Goal: Information Seeking & Learning: Learn about a topic

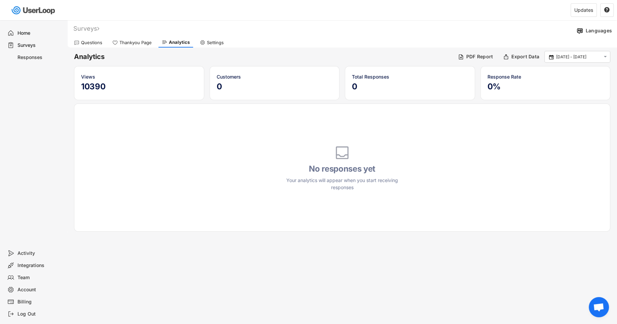
click at [27, 31] on div "Home" at bounding box center [40, 33] width 44 height 6
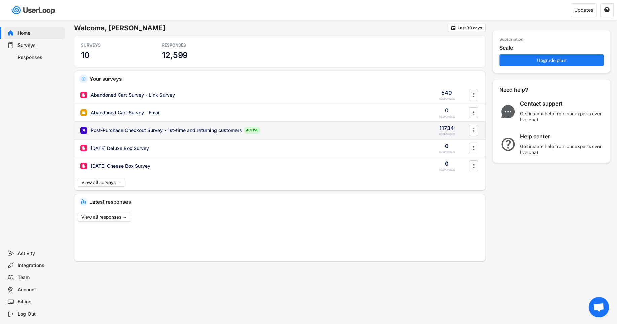
click at [150, 127] on div "Post-Purchase Checkout Survey - 1st-time and returning customers" at bounding box center [166, 130] width 151 height 7
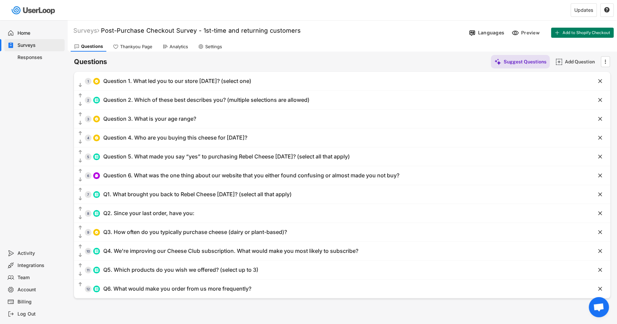
click at [24, 57] on div "Responses" at bounding box center [40, 57] width 44 height 6
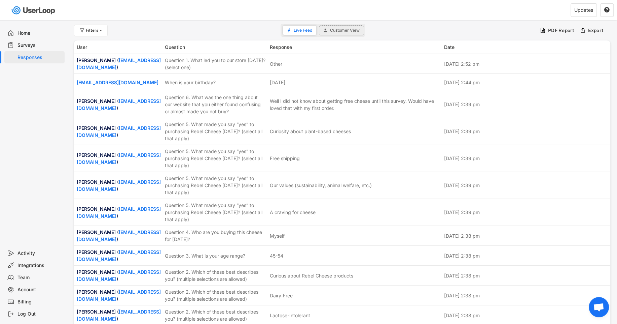
click at [344, 30] on span "Customer View" at bounding box center [345, 30] width 30 height 4
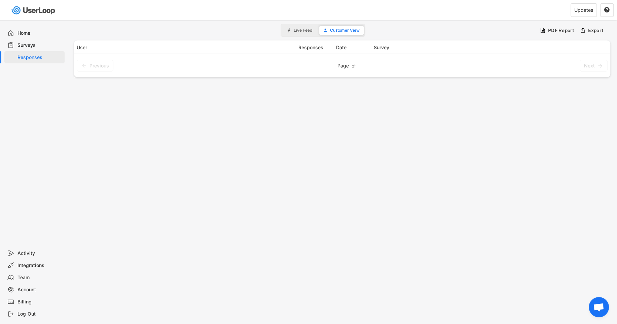
click at [300, 26] on button "Live Feed" at bounding box center [299, 30] width 33 height 9
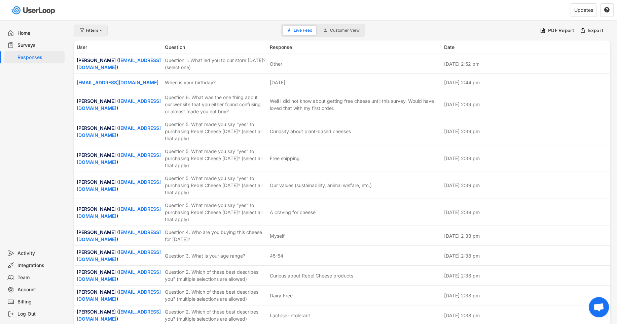
click at [99, 30] on div at bounding box center [100, 30] width 5 height 4
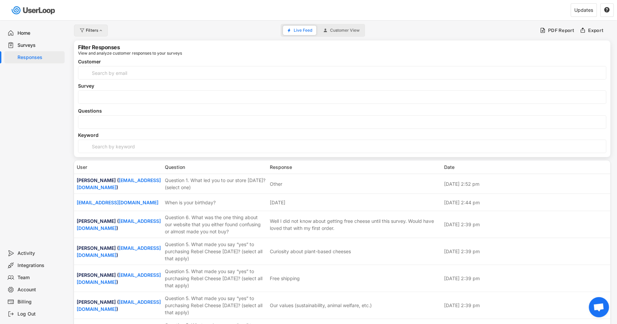
select select
click at [132, 96] on input "search" at bounding box center [344, 97] width 528 height 6
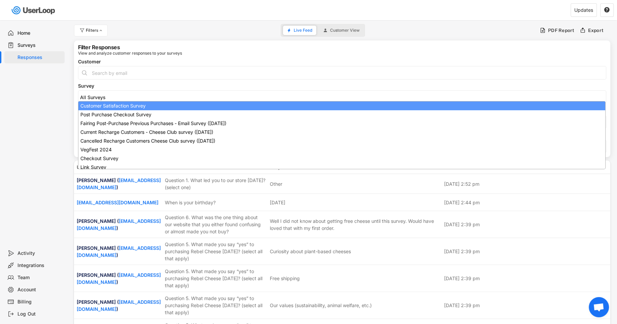
click at [65, 99] on div "Home Surveys Responses" at bounding box center [33, 133] width 67 height 227
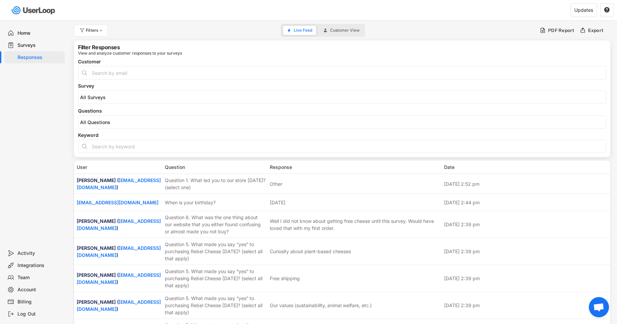
click at [116, 99] on input "search" at bounding box center [344, 97] width 528 height 6
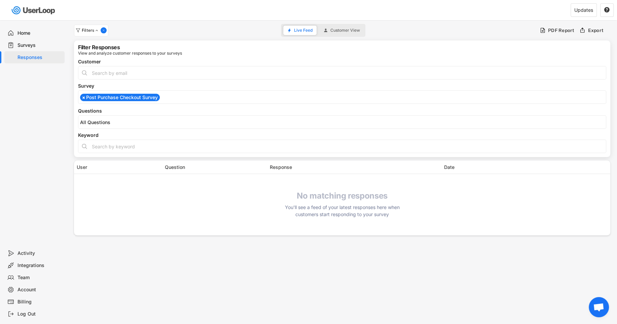
click at [76, 180] on div "User Question Response Date No matching responses You'll see a feed of your lat…" at bounding box center [342, 197] width 537 height 75
click at [252, 139] on input "input" at bounding box center [342, 145] width 529 height 13
click at [262, 112] on div "Questions" at bounding box center [342, 110] width 529 height 5
click at [262, 120] on input "search" at bounding box center [344, 122] width 528 height 6
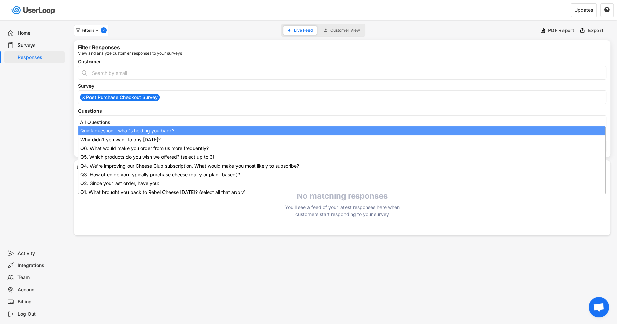
click at [254, 117] on div "Quick question - what's holding you back? Why didn’t you want to buy today? Q6.…" at bounding box center [342, 121] width 529 height 13
click at [264, 102] on div "Customer Satisfaction Survey Post Purchase Checkout Survey Fairing Post-Purchas…" at bounding box center [342, 96] width 529 height 13
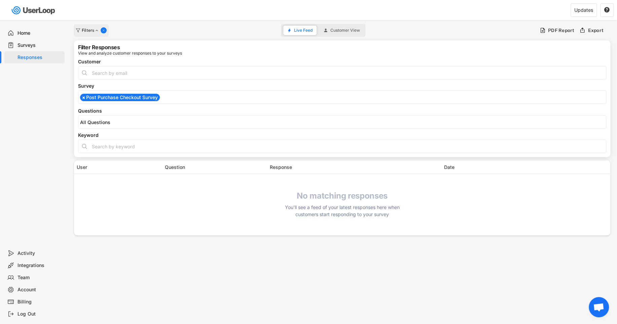
click at [97, 30] on div at bounding box center [96, 30] width 5 height 4
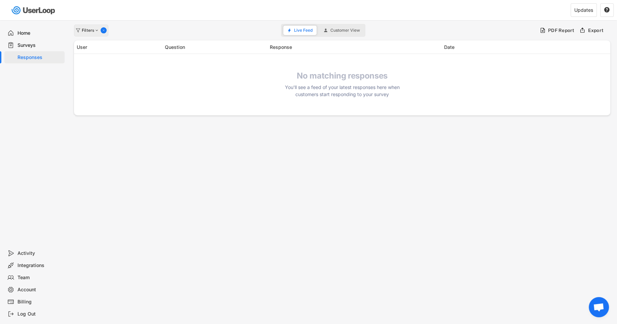
click at [97, 31] on div at bounding box center [96, 30] width 5 height 4
select select "1348695171700984260__LOOKUP__1708985645389x777963252119001500"
select select
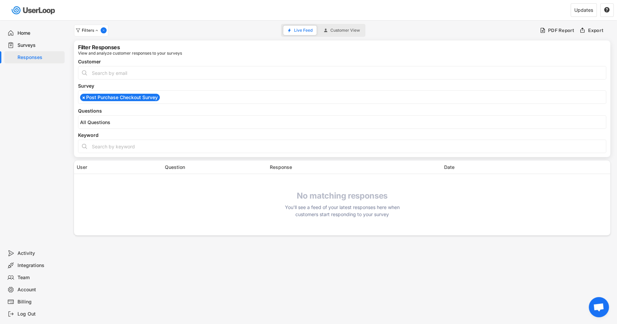
click at [129, 142] on input "input" at bounding box center [342, 145] width 529 height 13
click at [116, 115] on div "Quick question - what's holding you back? Why didn’t you want to buy today? Q6.…" at bounding box center [342, 121] width 529 height 13
click at [116, 119] on input "search" at bounding box center [344, 122] width 528 height 6
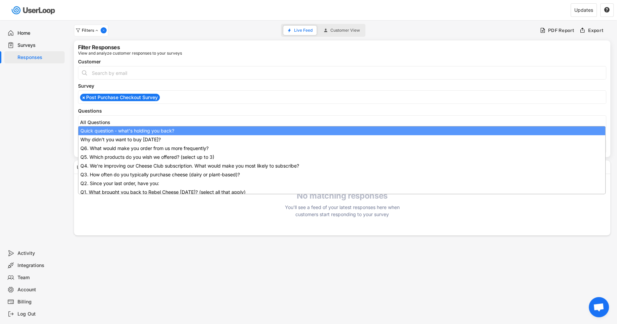
click at [115, 117] on div "Quick question - what's holding you back? Why didn’t you want to buy today? Q6.…" at bounding box center [342, 121] width 529 height 13
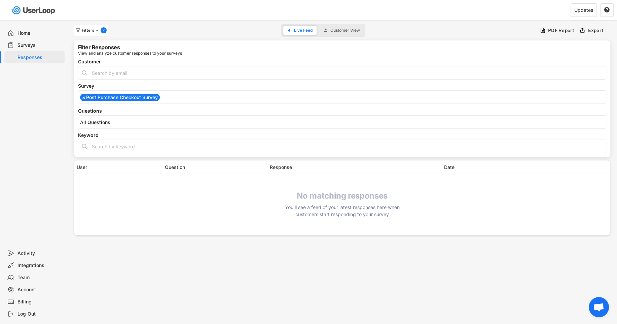
click at [83, 95] on span "×" at bounding box center [83, 97] width 3 height 5
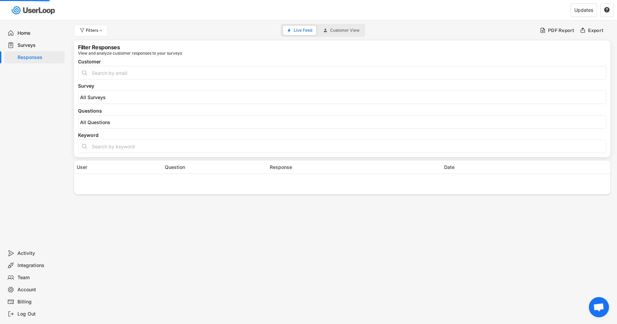
click at [48, 84] on div "Home Surveys Responses" at bounding box center [33, 133] width 67 height 227
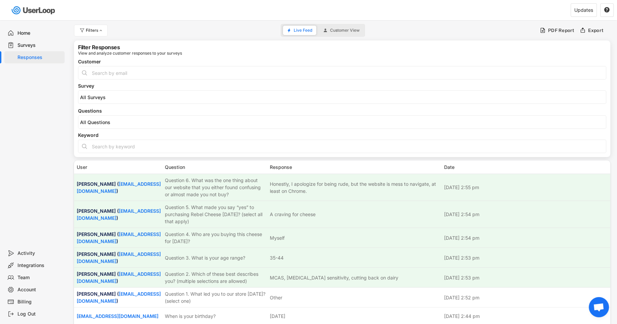
click at [114, 94] on input "search" at bounding box center [344, 97] width 528 height 6
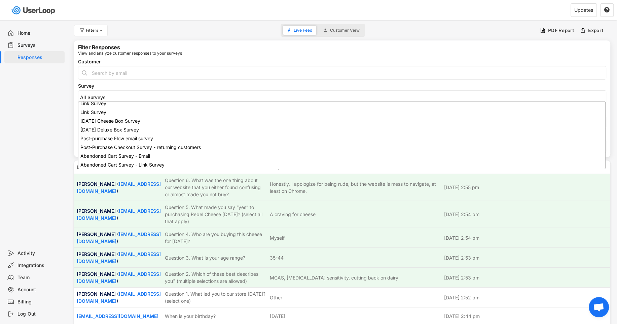
scroll to position [185, 0]
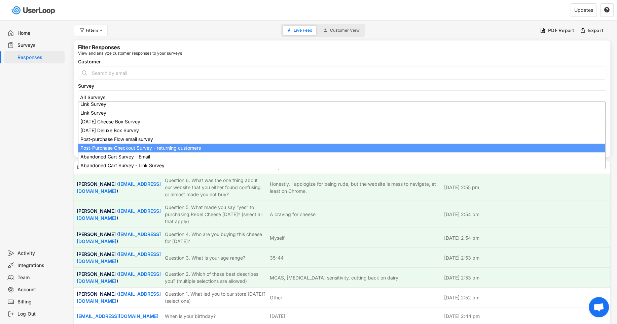
select select "1348695171700984260__LOOKUP__1753294039159x688523052642992100"
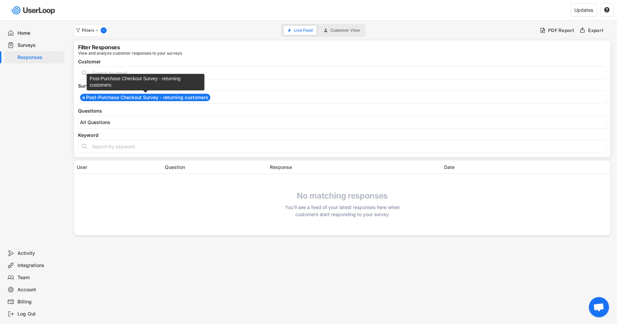
click at [84, 97] on span "×" at bounding box center [83, 97] width 3 height 5
select select
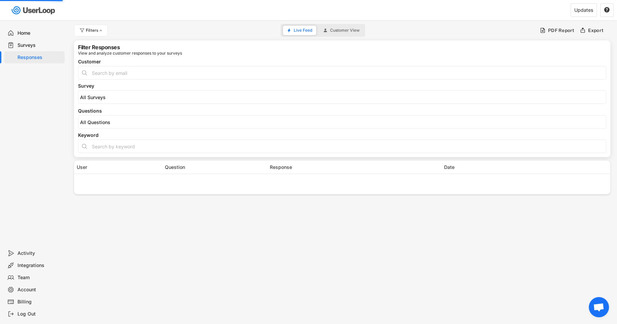
click at [47, 46] on div "Surveys" at bounding box center [40, 45] width 44 height 6
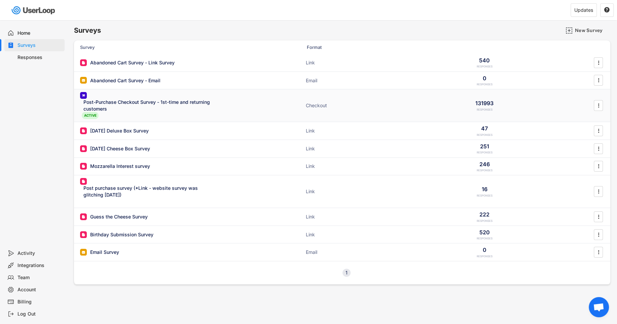
click at [142, 93] on div "Post-Purchase Checkout Survey - 1st-time and returning customers ACTIVE" at bounding box center [147, 105] width 135 height 27
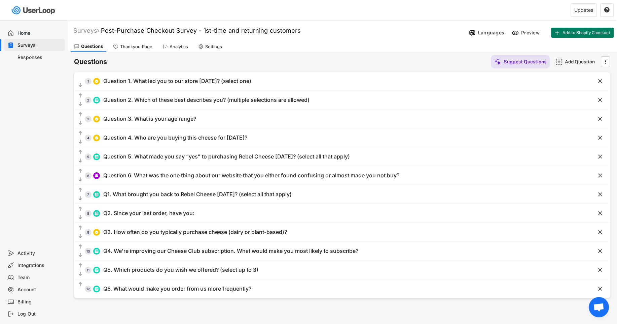
click at [166, 49] on div "Analytics" at bounding box center [175, 46] width 32 height 10
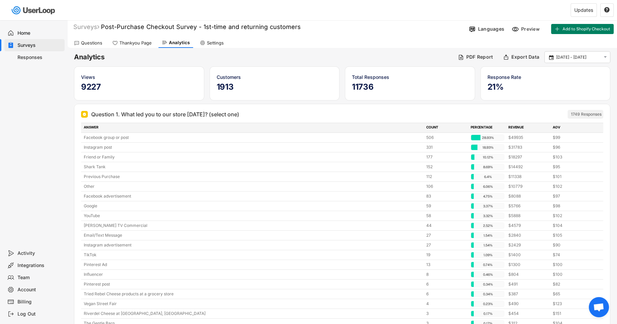
scroll to position [2, 0]
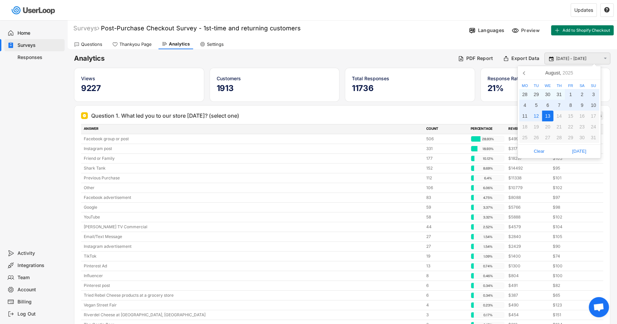
click at [586, 57] on input "[DATE] - [DATE]" at bounding box center [578, 58] width 44 height 7
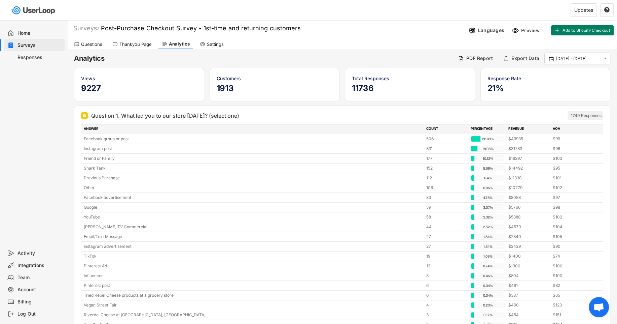
click at [567, 56] on input "[DATE] - [DATE]" at bounding box center [578, 58] width 44 height 7
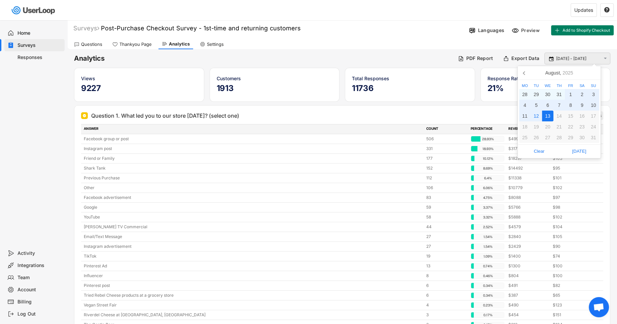
click at [567, 56] on input "[DATE] - [DATE]" at bounding box center [578, 58] width 44 height 7
click at [525, 71] on icon at bounding box center [524, 72] width 11 height 11
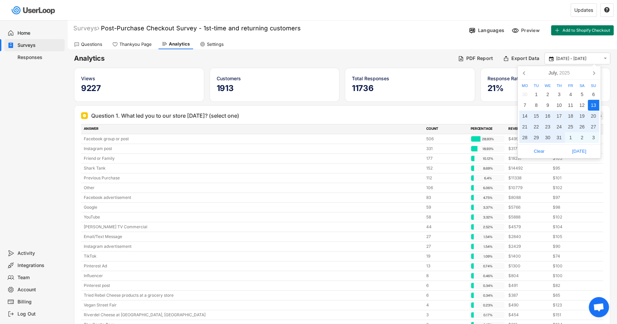
click at [426, 57] on h6 "Analytics" at bounding box center [263, 58] width 379 height 9
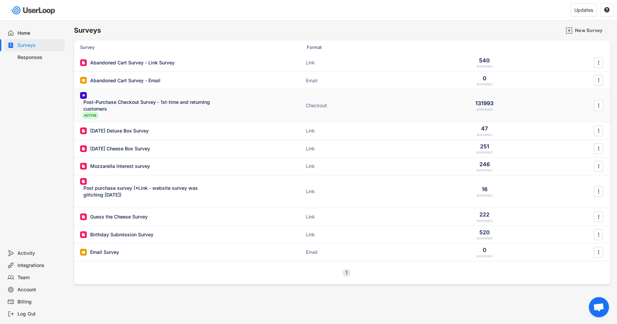
click at [492, 109] on div "RESPONSES" at bounding box center [485, 110] width 16 height 4
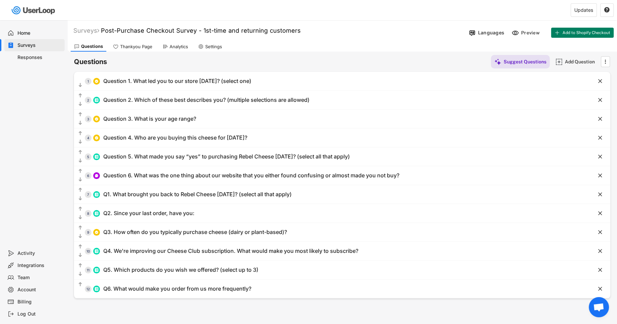
click at [175, 46] on div "Analytics" at bounding box center [179, 47] width 19 height 6
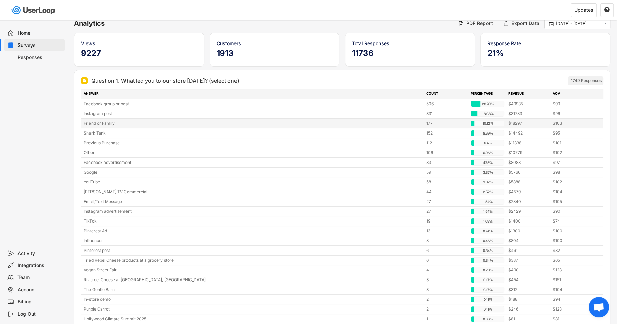
scroll to position [38, 0]
click at [234, 181] on div "YouTube" at bounding box center [253, 181] width 339 height 6
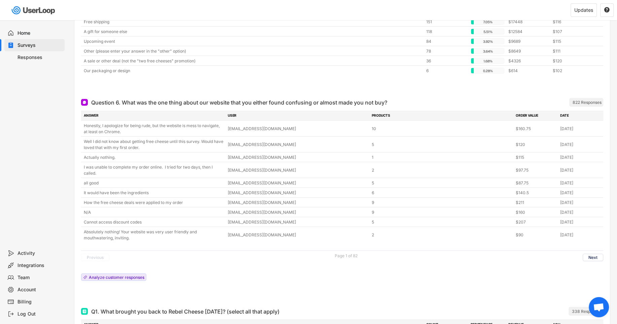
scroll to position [1244, 0]
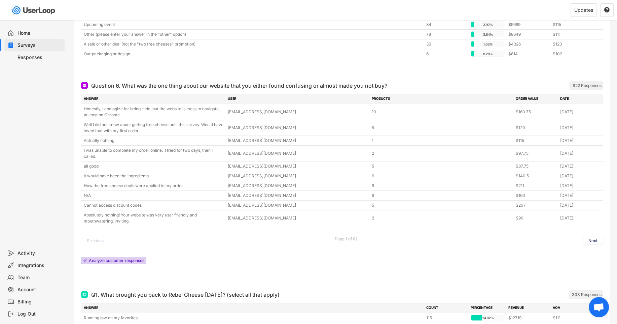
click at [117, 257] on div "Analyze customer responses" at bounding box center [113, 260] width 65 height 7
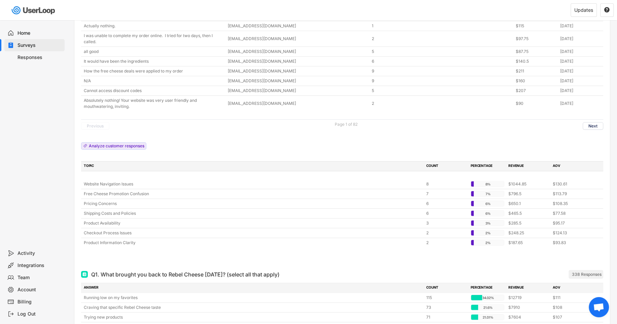
scroll to position [1368, 0]
